Goal: Navigation & Orientation: Find specific page/section

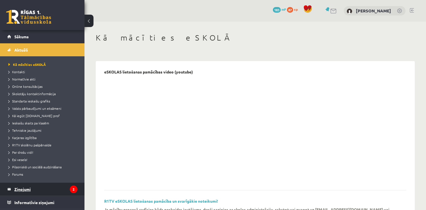
click at [29, 185] on legend "Ziņojumi 2" at bounding box center [45, 189] width 63 height 13
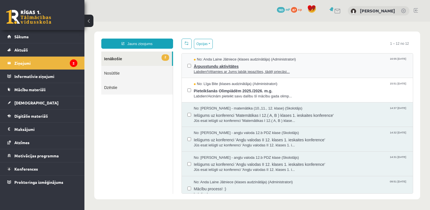
click at [229, 72] on span "Labdien!Vēlamies ar Jums labāk iepazīties, tādēļ priecāsi..." at bounding box center [301, 71] width 214 height 5
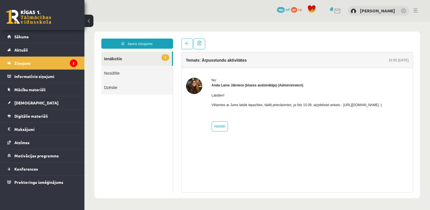
click at [141, 60] on link "1 Ienākošie" at bounding box center [136, 59] width 71 height 14
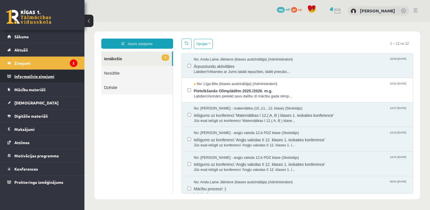
click at [40, 75] on legend "Informatīvie ziņojumi 0" at bounding box center [45, 76] width 63 height 13
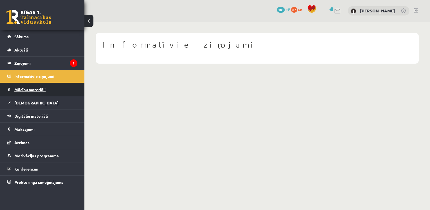
click at [39, 86] on link "Mācību materiāli" at bounding box center [42, 89] width 70 height 13
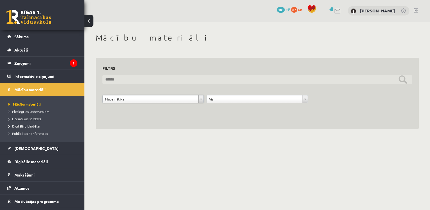
click at [369, 82] on input "text" at bounding box center [257, 79] width 310 height 9
click at [159, 79] on input "text" at bounding box center [257, 79] width 310 height 9
type input "*****"
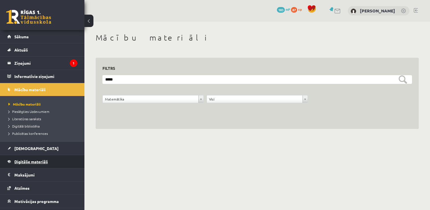
click at [34, 160] on span "Digitālie materiāli" at bounding box center [30, 161] width 33 height 5
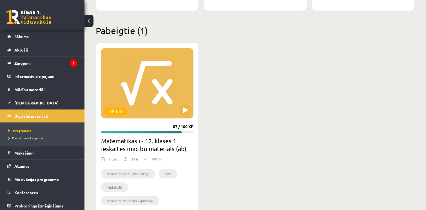
scroll to position [1450, 0]
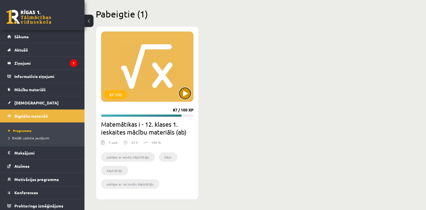
click at [186, 91] on button at bounding box center [184, 93] width 11 height 11
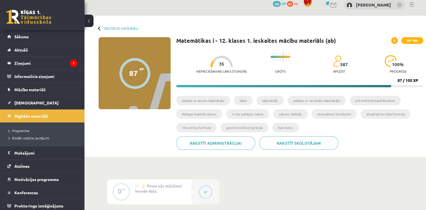
scroll to position [3, 0]
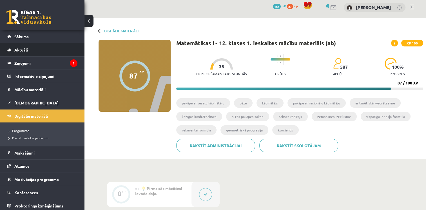
click at [21, 49] on span "Aktuāli" at bounding box center [21, 49] width 14 height 5
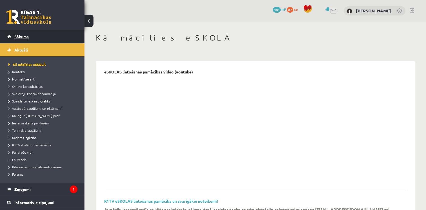
click at [14, 33] on link "Sākums" at bounding box center [42, 36] width 70 height 13
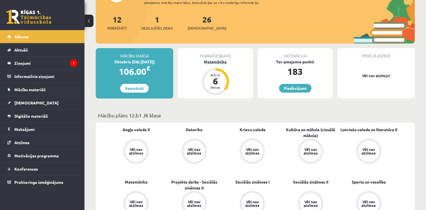
scroll to position [62, 0]
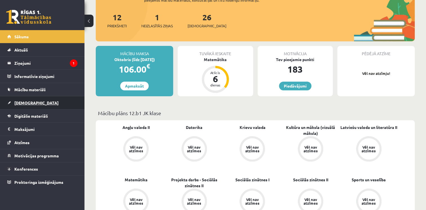
click at [21, 104] on span "[DEMOGRAPHIC_DATA]" at bounding box center [36, 102] width 44 height 5
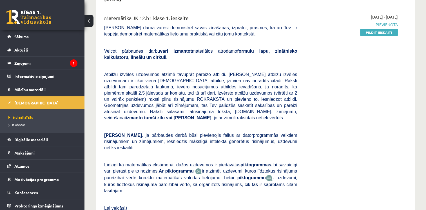
scroll to position [68, 0]
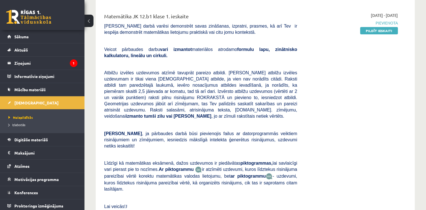
click at [261, 63] on p at bounding box center [200, 64] width 193 height 5
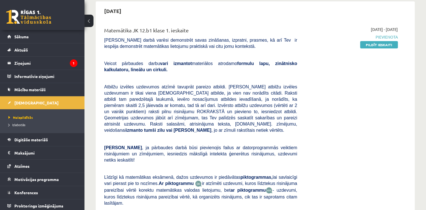
scroll to position [0, 0]
